Goal: Information Seeking & Learning: Find specific fact

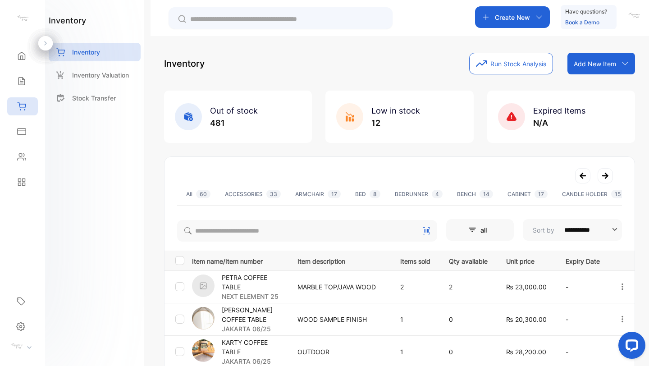
scroll to position [0, 180]
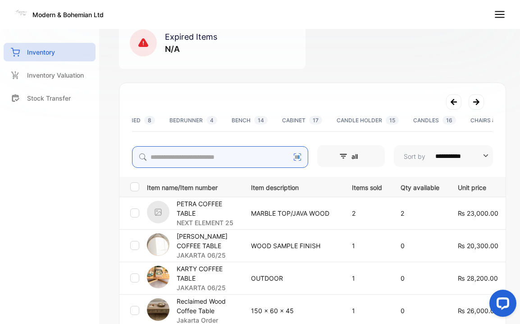
click at [210, 159] on input "search" at bounding box center [220, 157] width 176 height 22
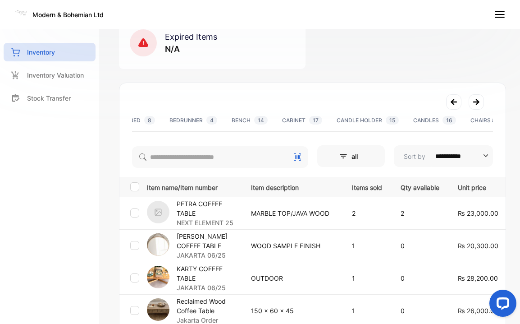
click at [251, 121] on div "BENCH 14" at bounding box center [250, 120] width 36 height 8
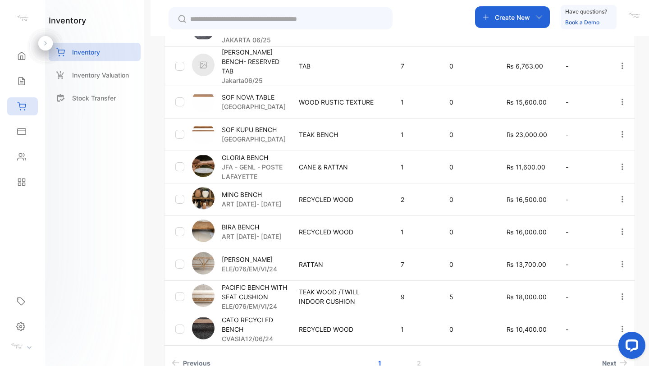
scroll to position [259, 0]
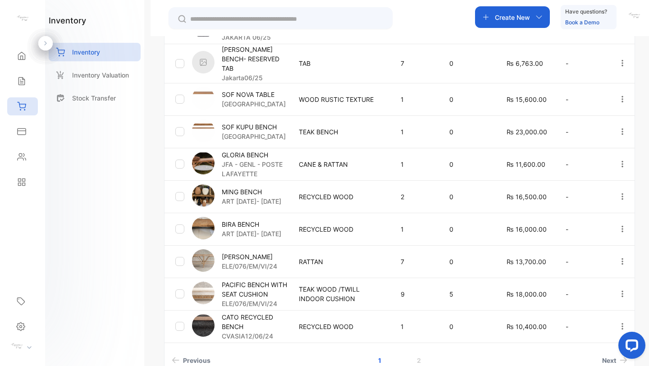
click at [239, 284] on p "PACIFIC BENCH WITH SEAT CUSHION" at bounding box center [255, 289] width 66 height 19
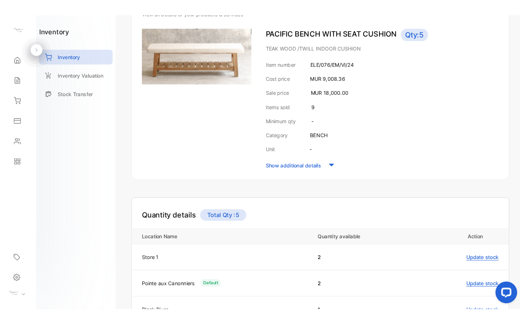
scroll to position [119, 0]
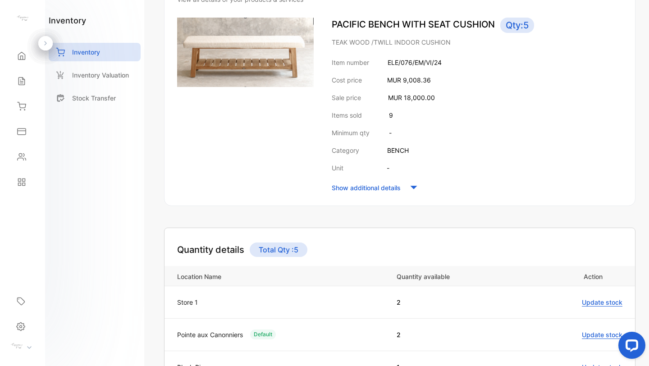
click at [350, 189] on p "Show additional details" at bounding box center [366, 187] width 69 height 9
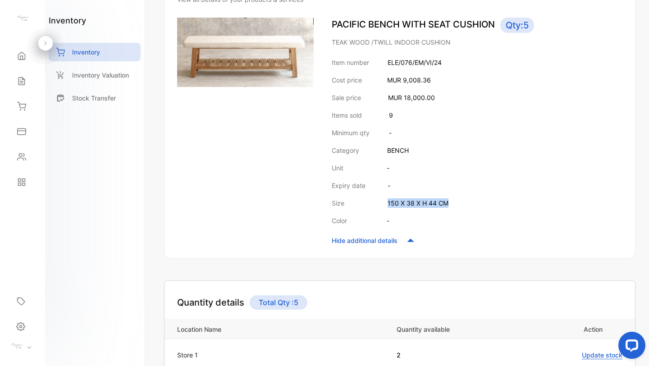
drag, startPoint x: 386, startPoint y: 203, endPoint x: 454, endPoint y: 202, distance: 68.1
click at [454, 202] on div "Size 150 X 38 X H 44 CM" at bounding box center [477, 202] width 291 height 9
copy p "150 X 38 X H 44 CM"
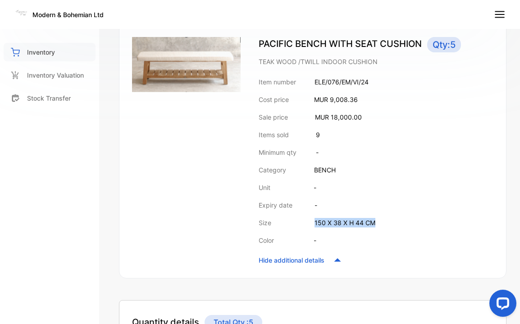
click at [52, 52] on p "Inventory" at bounding box center [41, 51] width 28 height 9
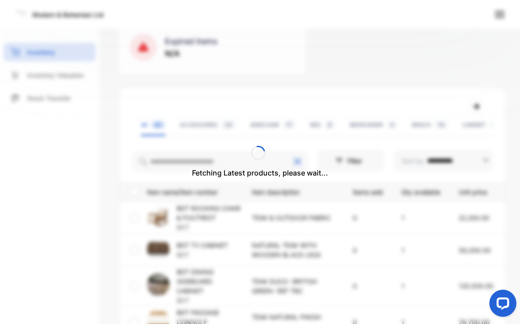
click at [212, 160] on div "Fetching Latest products, please wait..." at bounding box center [260, 162] width 136 height 32
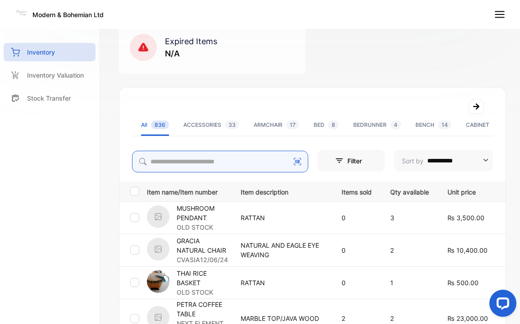
click at [212, 160] on input "search" at bounding box center [220, 162] width 176 height 22
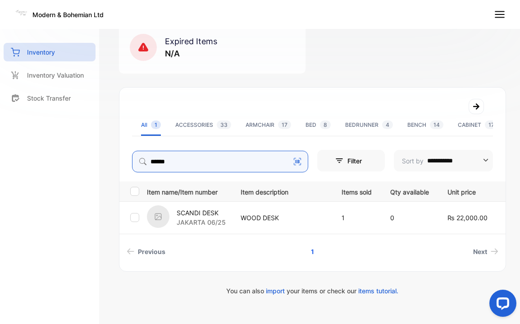
type input "******"
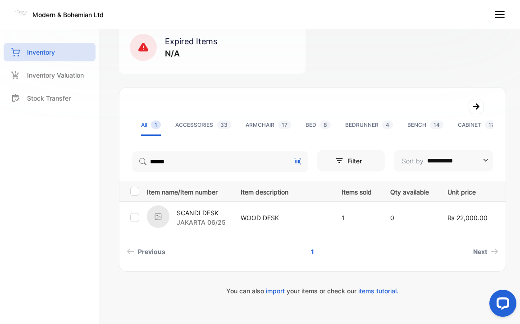
click at [205, 212] on p "SCANDI DESK" at bounding box center [201, 212] width 49 height 9
